Goal: Information Seeking & Learning: Find specific fact

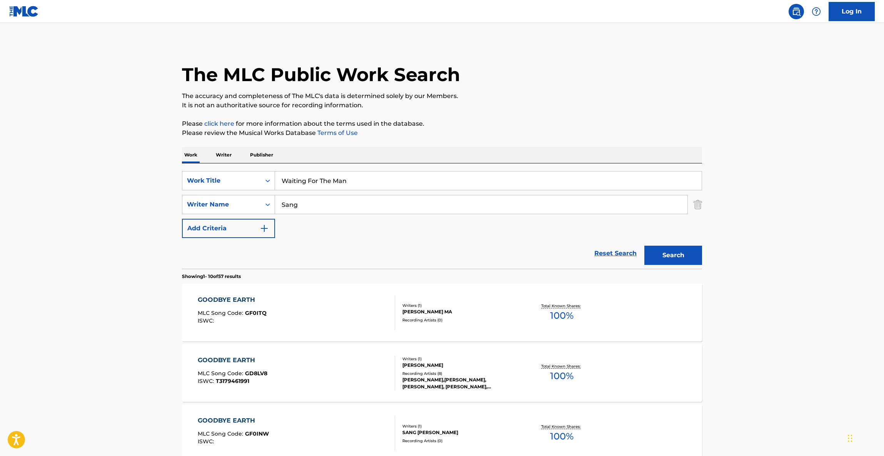
type input "Waiting For The Man"
drag, startPoint x: 314, startPoint y: 192, endPoint x: 306, endPoint y: 203, distance: 13.7
click at [220, 193] on div "SearchWithCriteriaa6033e79-1108-4ef3-95c4-90cd552206cc Work Title Waiting For T…" at bounding box center [442, 204] width 520 height 67
drag, startPoint x: 356, startPoint y: 204, endPoint x: 191, endPoint y: 200, distance: 165.1
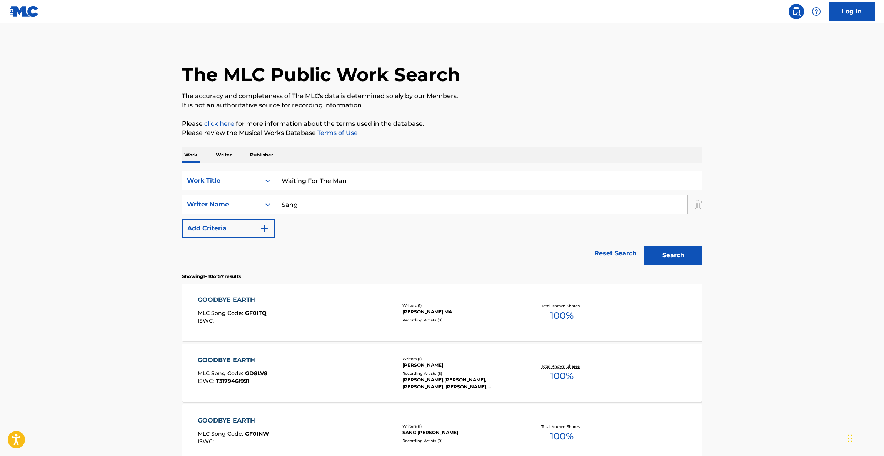
click at [191, 200] on div "SearchWithCriteria41b12884-42b0-4d91-8cbb-c92416277b4f Writer Name [PERSON_NAME]" at bounding box center [442, 204] width 520 height 19
paste input "[PERSON_NAME]"
type input "[PERSON_NAME]"
click at [677, 256] on button "Search" at bounding box center [673, 255] width 58 height 19
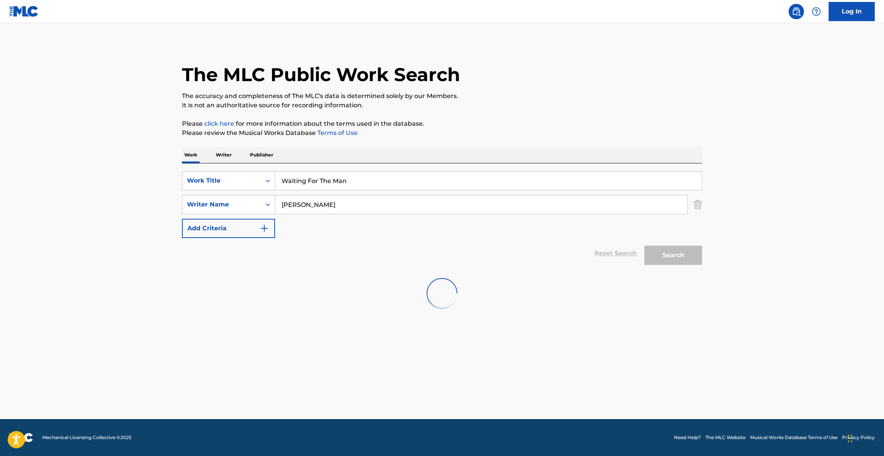
click at [624, 118] on div "The MLC Public Work Search The accuracy and completeness of The MLC's data is d…" at bounding box center [442, 180] width 539 height 276
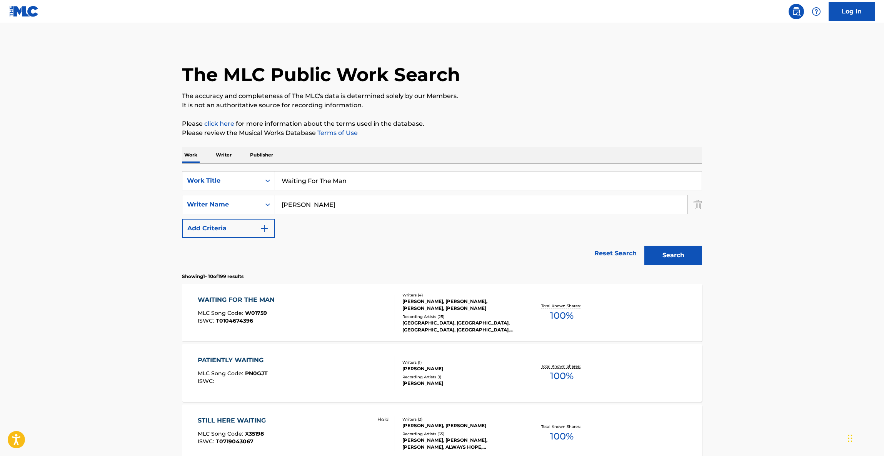
click at [242, 300] on div "WAITING FOR THE MAN" at bounding box center [238, 299] width 81 height 9
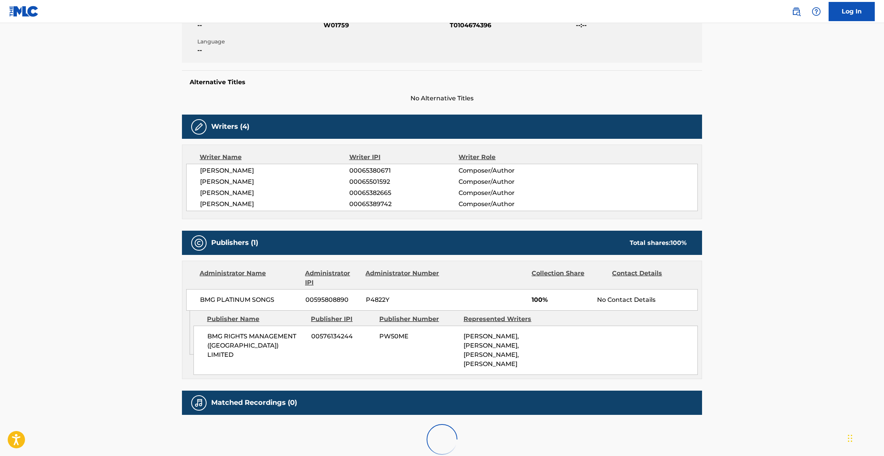
scroll to position [213, 0]
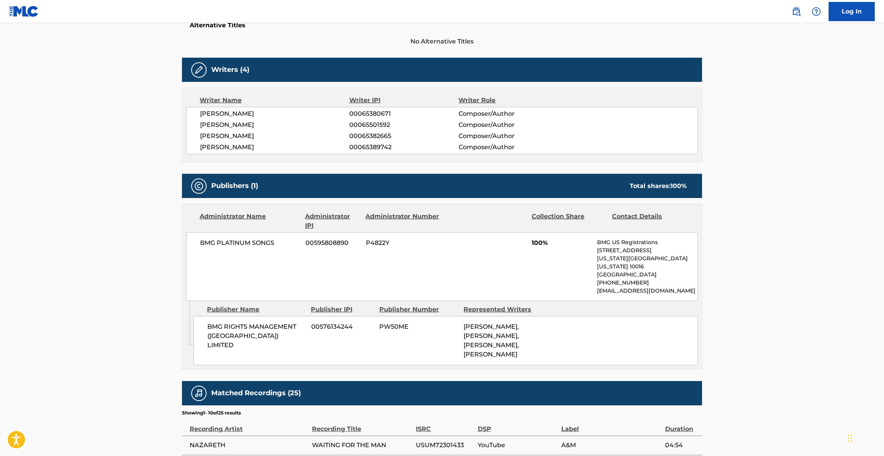
click at [801, 245] on main "< Back to public search results Copy work link WAITING FOR THE MAN Work Detail …" at bounding box center [442, 239] width 884 height 858
